Goal: Information Seeking & Learning: Learn about a topic

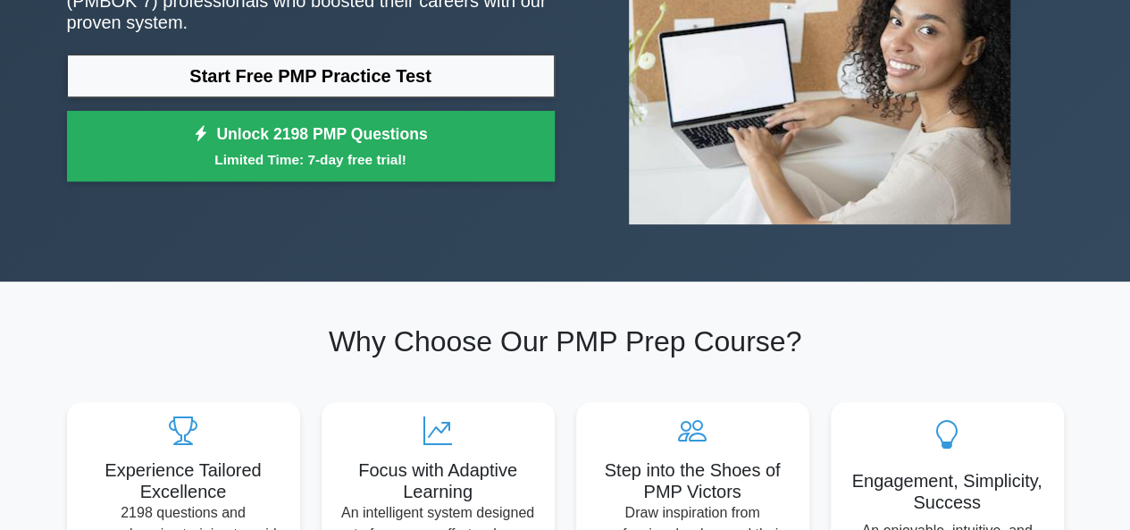
scroll to position [250, 0]
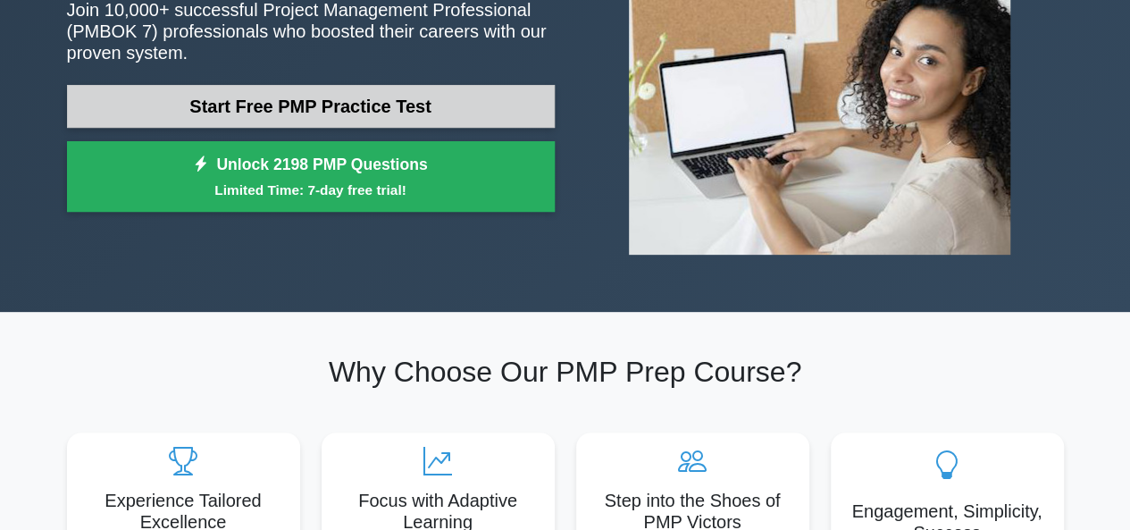
click at [475, 112] on link "Start Free PMP Practice Test" at bounding box center [311, 106] width 488 height 43
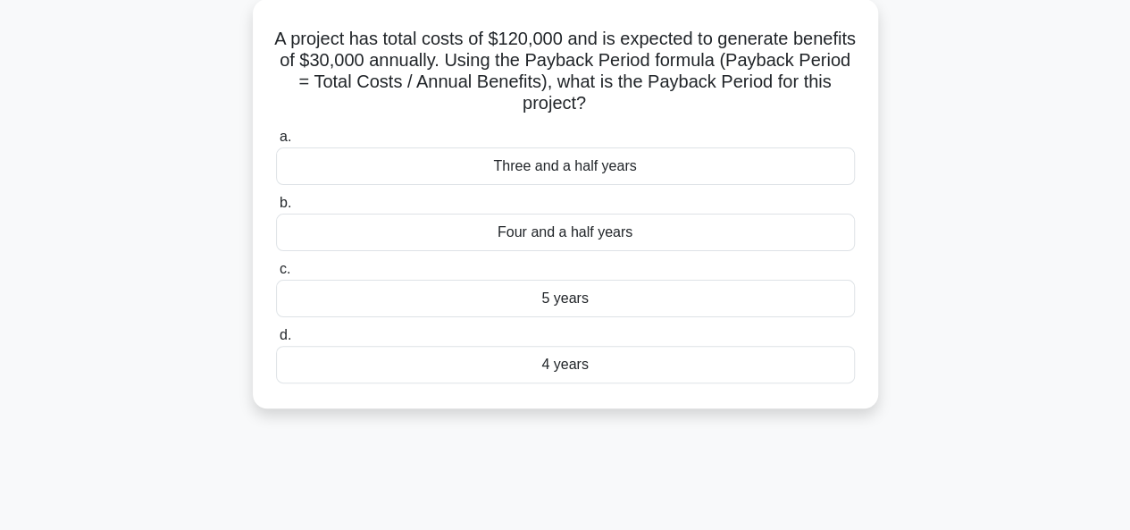
scroll to position [107, 0]
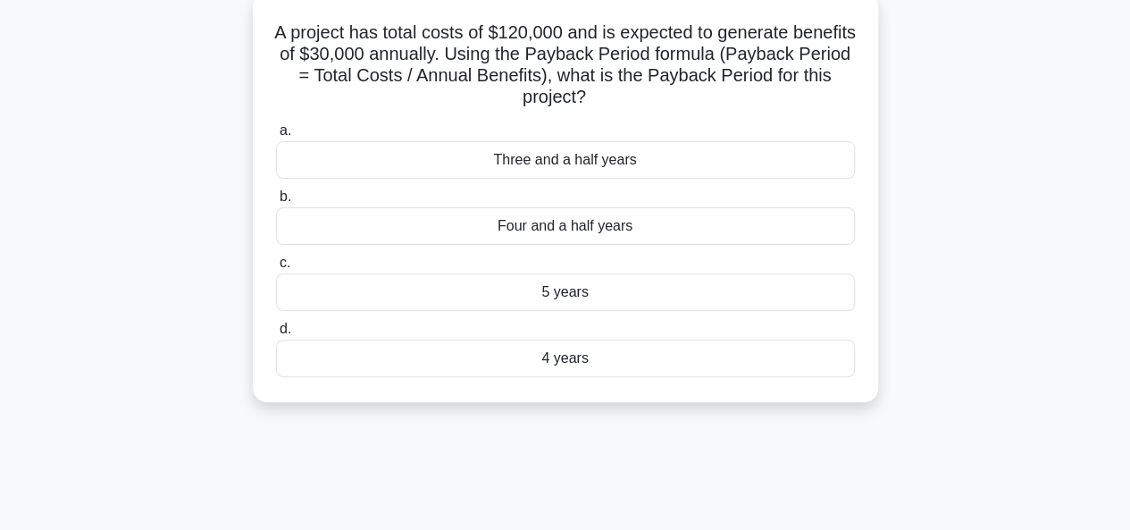
click at [578, 233] on div "Four and a half years" at bounding box center [565, 226] width 579 height 38
click at [276, 203] on input "b. Four and a half years" at bounding box center [276, 197] width 0 height 12
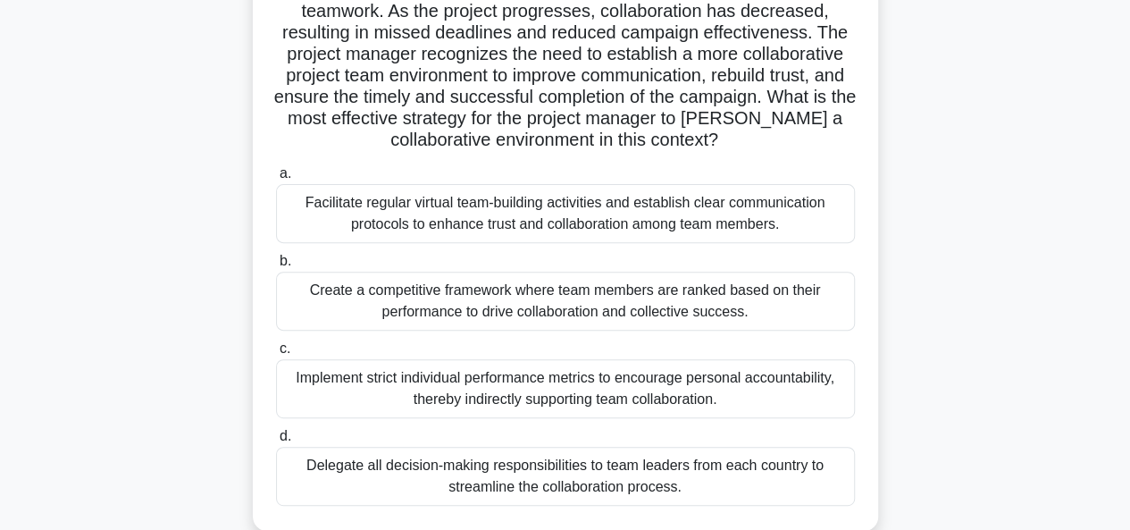
scroll to position [250, 0]
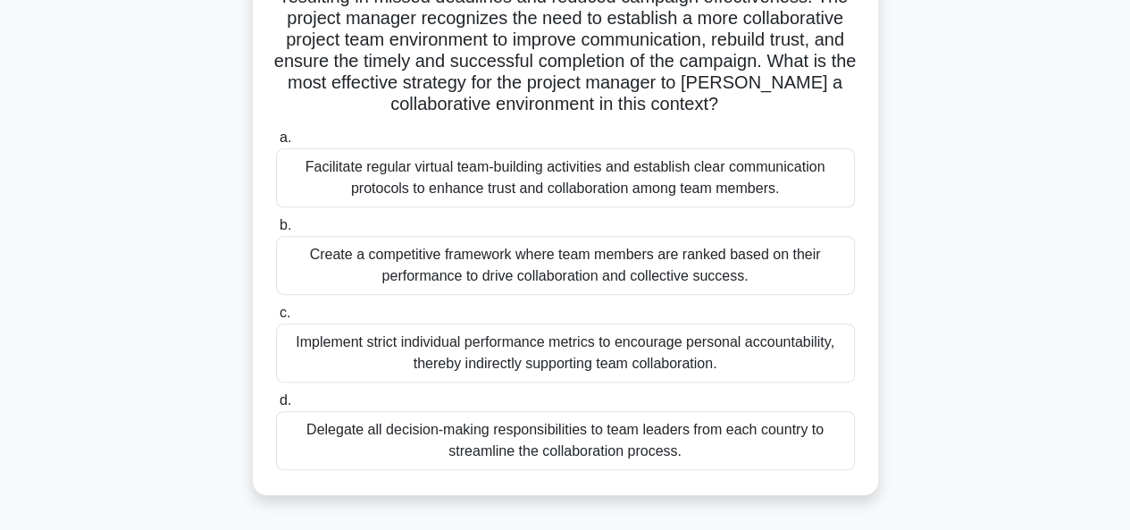
click at [530, 275] on div "Create a competitive framework where team members are ranked based on their per…" at bounding box center [565, 265] width 579 height 59
click at [276, 231] on input "b. Create a competitive framework where team members are ranked based on their …" at bounding box center [276, 226] width 0 height 12
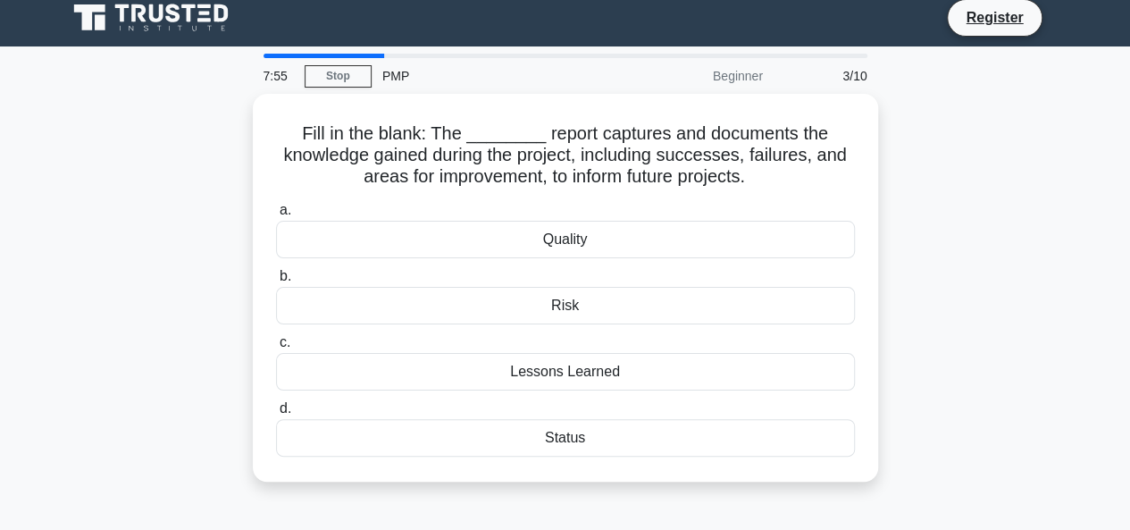
scroll to position [0, 0]
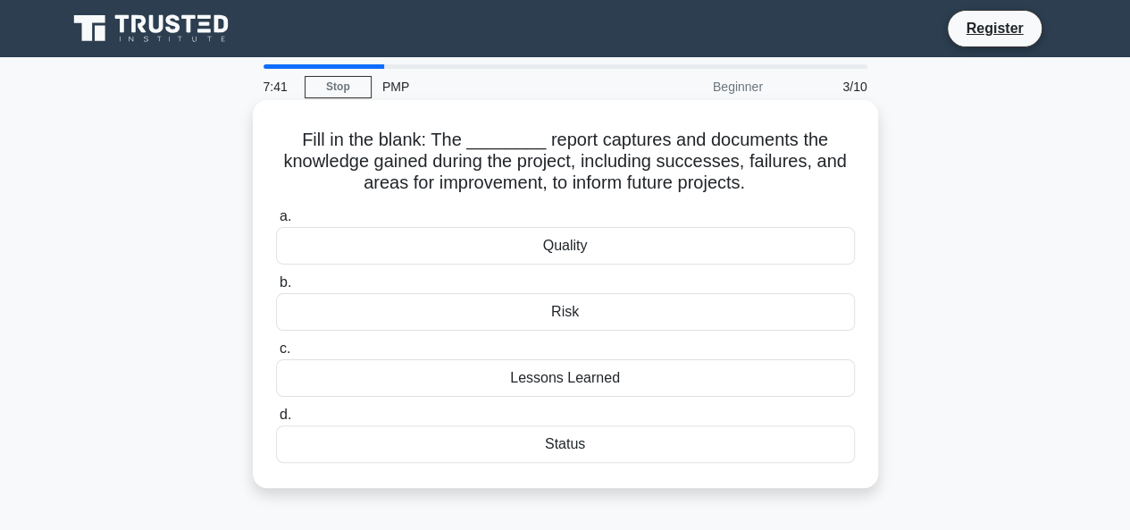
click at [572, 449] on div "Status" at bounding box center [565, 444] width 579 height 38
click at [276, 421] on input "d. Status" at bounding box center [276, 415] width 0 height 12
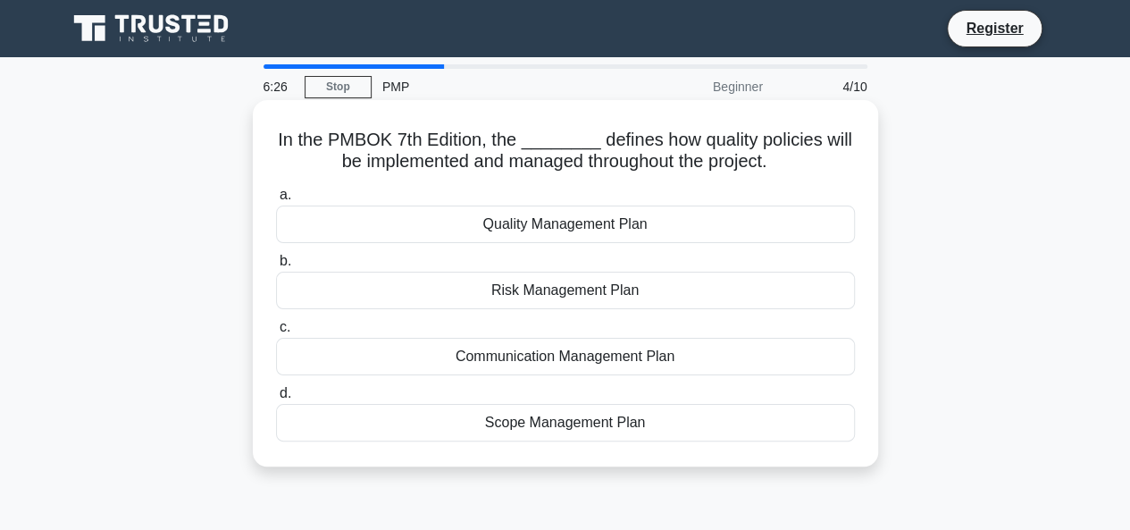
click at [610, 298] on div "Risk Management Plan" at bounding box center [565, 291] width 579 height 38
click at [276, 267] on input "b. Risk Management Plan" at bounding box center [276, 262] width 0 height 12
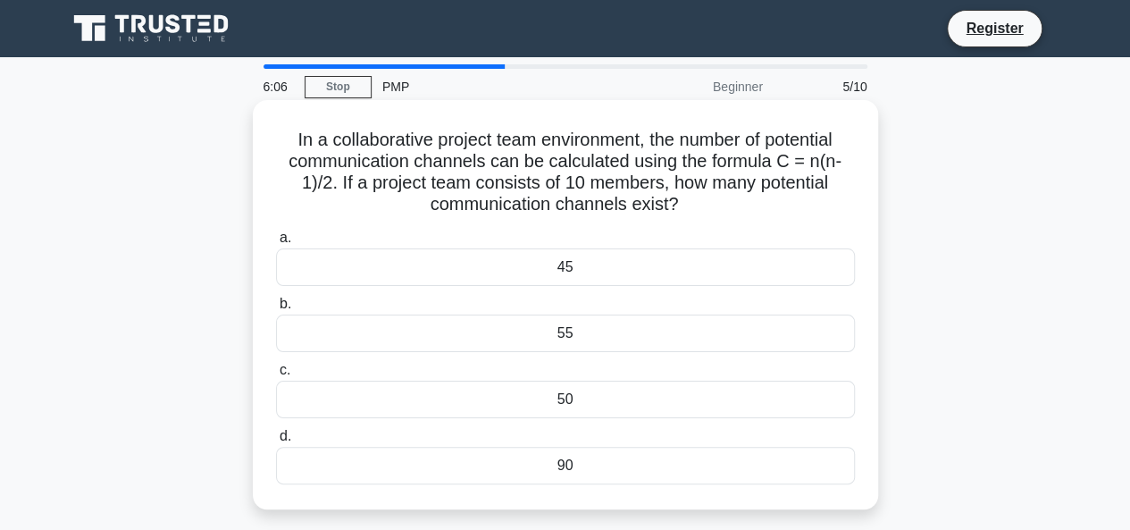
click at [591, 271] on div "45" at bounding box center [565, 267] width 579 height 38
click at [276, 244] on input "a. 45" at bounding box center [276, 238] width 0 height 12
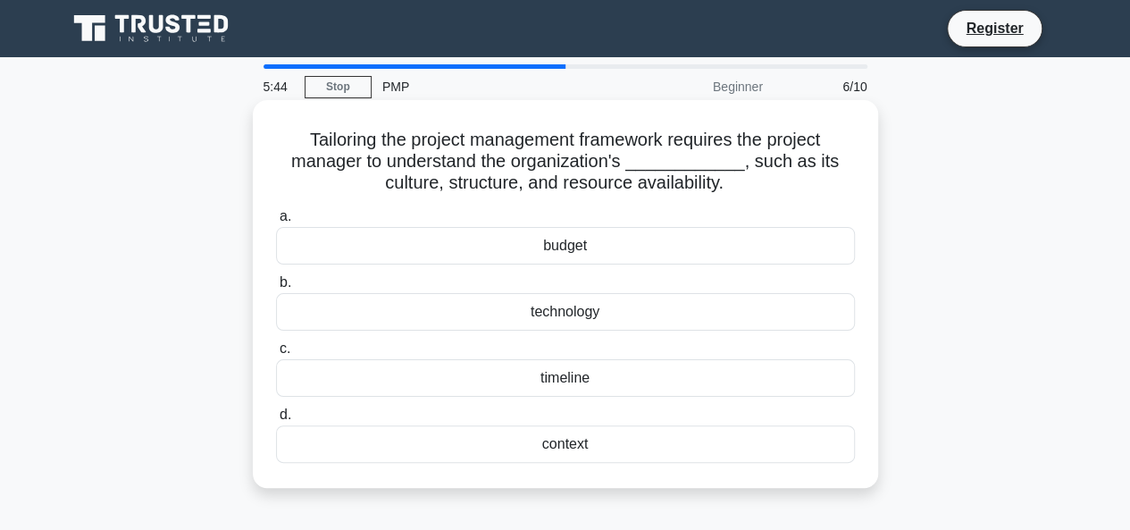
click at [586, 244] on div "budget" at bounding box center [565, 246] width 579 height 38
click at [276, 222] on input "a. budget" at bounding box center [276, 217] width 0 height 12
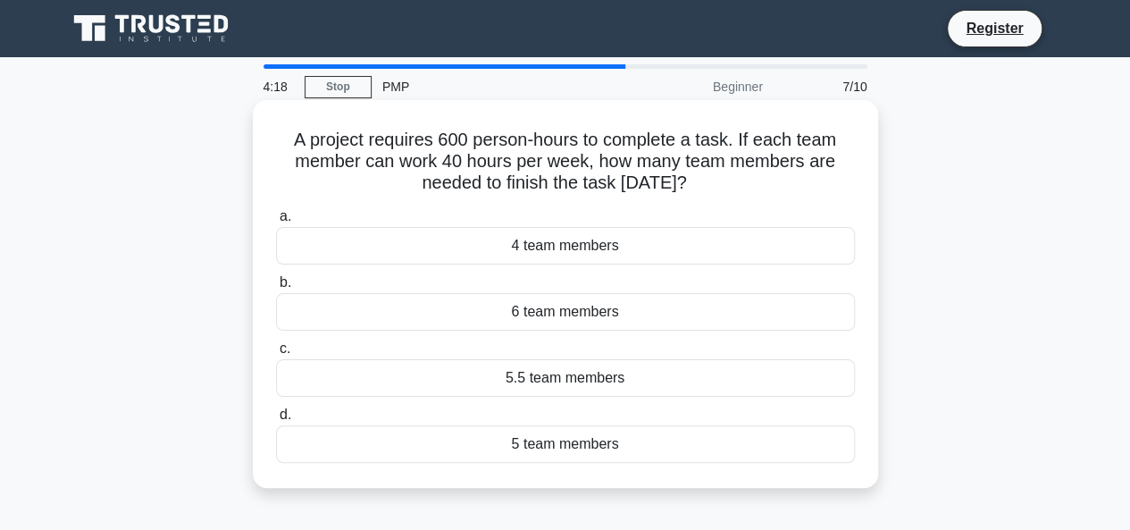
click at [580, 442] on div "5 team members" at bounding box center [565, 444] width 579 height 38
click at [276, 421] on input "d. 5 team members" at bounding box center [276, 415] width 0 height 12
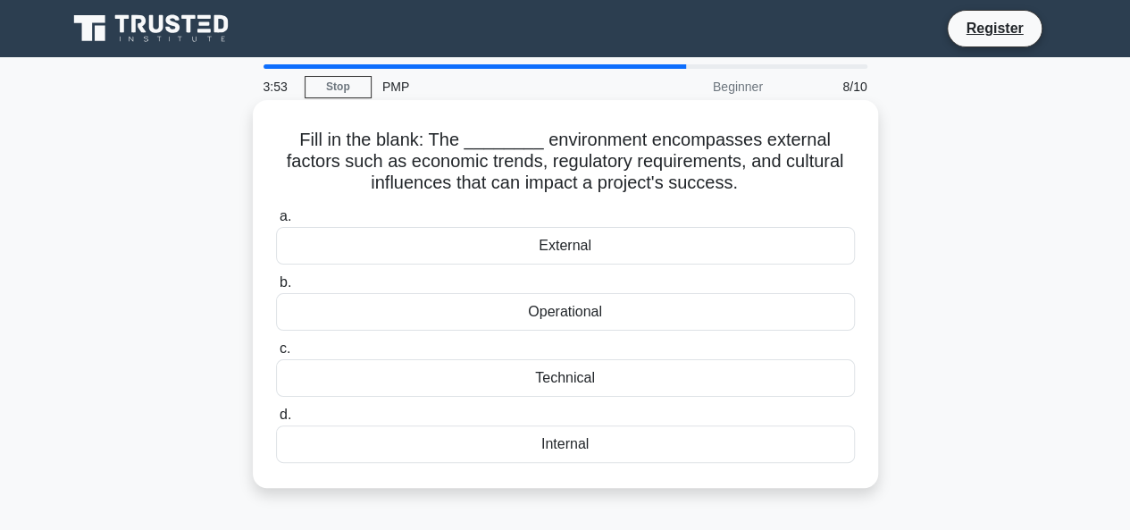
click at [573, 313] on div "Operational" at bounding box center [565, 312] width 579 height 38
click at [276, 289] on input "b. Operational" at bounding box center [276, 283] width 0 height 12
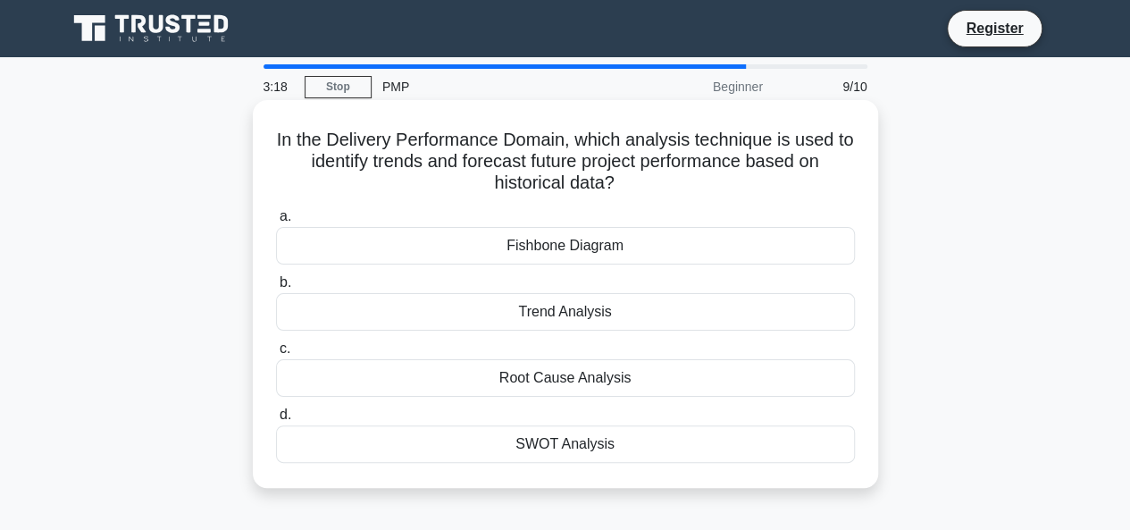
click at [596, 448] on div "SWOT Analysis" at bounding box center [565, 444] width 579 height 38
click at [276, 421] on input "d. SWOT Analysis" at bounding box center [276, 415] width 0 height 12
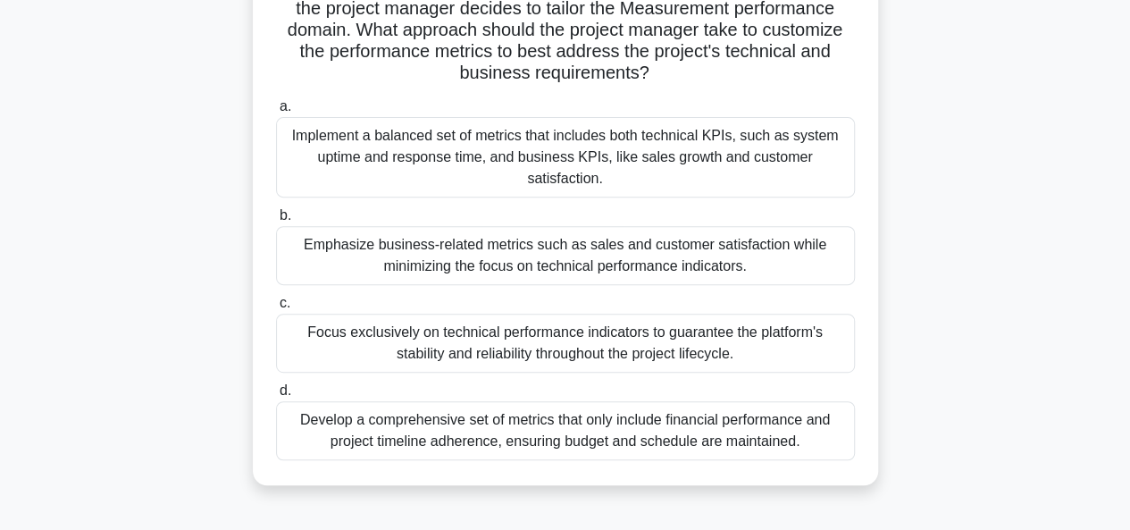
scroll to position [250, 0]
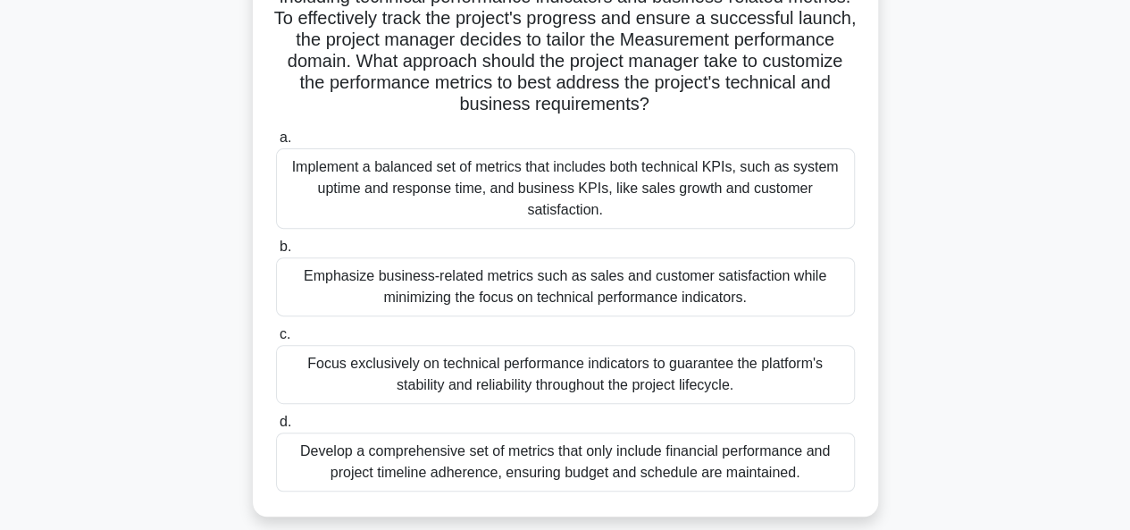
click at [520, 306] on div "Emphasize business-related metrics such as sales and customer satisfaction whil…" at bounding box center [565, 286] width 579 height 59
click at [276, 253] on input "b. Emphasize business-related metrics such as sales and customer satisfaction w…" at bounding box center [276, 247] width 0 height 12
